Goal: Task Accomplishment & Management: Manage account settings

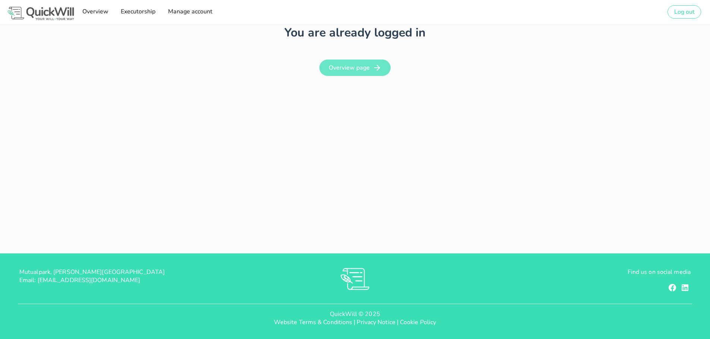
click at [372, 70] on icon at bounding box center [376, 67] width 9 height 9
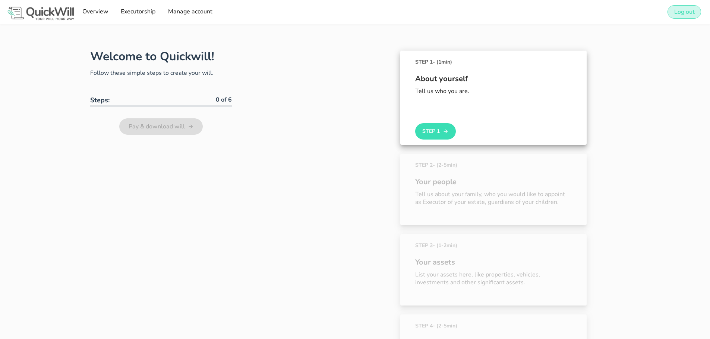
click at [685, 8] on span "Log out" at bounding box center [683, 12] width 21 height 8
